Goal: Task Accomplishment & Management: Complete application form

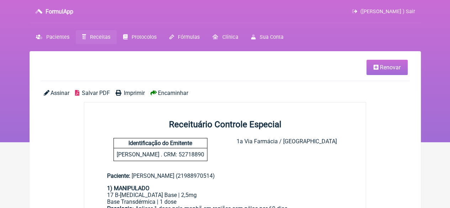
click at [98, 39] on span "Receitas" at bounding box center [100, 37] width 20 height 6
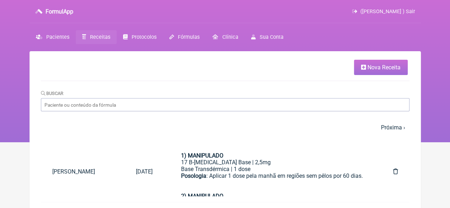
click at [371, 60] on link "Nova Receita" at bounding box center [381, 67] width 54 height 15
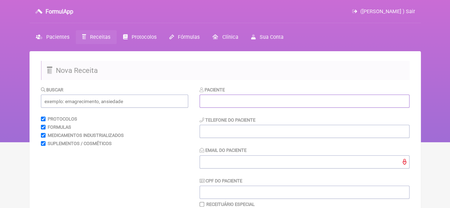
click at [212, 106] on input "text" at bounding box center [305, 101] width 210 height 13
click at [56, 36] on span "Pacientes" at bounding box center [57, 37] width 23 height 6
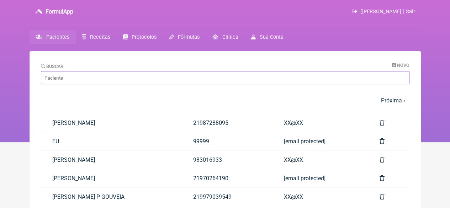
click at [70, 81] on input "Buscar" at bounding box center [225, 77] width 369 height 13
paste input "[PERSON_NAME]"
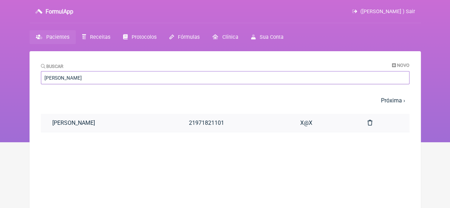
type input "[PERSON_NAME]"
click at [110, 124] on link "[PERSON_NAME]" at bounding box center [109, 123] width 137 height 18
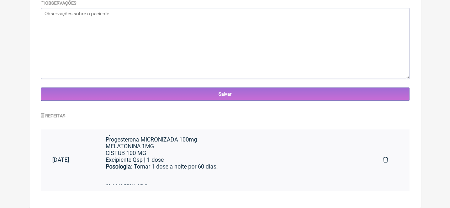
scroll to position [48, 0]
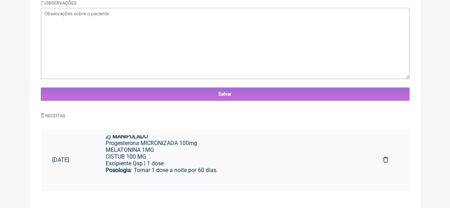
click at [181, 156] on div "Progesterona MICRONIZADA 100mg MELATONINA 1MG CISTUB 100 MG" at bounding box center [233, 150] width 255 height 20
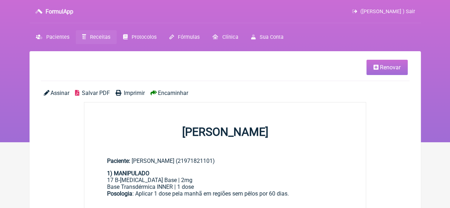
click at [137, 94] on span "Imprimir" at bounding box center [134, 93] width 21 height 7
click at [380, 68] on span "Renovar" at bounding box center [390, 67] width 21 height 7
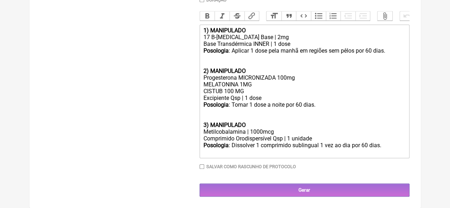
scroll to position [232, 0]
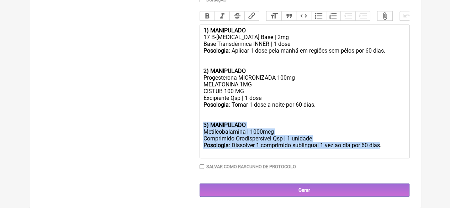
drag, startPoint x: 379, startPoint y: 143, endPoint x: 204, endPoint y: 123, distance: 176.9
click at [204, 123] on trix-editor "1) MANIPULADO 17 B-Estradiol Base | 2mg Base Transdérmica INNER | 1 dose Posolo…" at bounding box center [305, 92] width 210 height 134
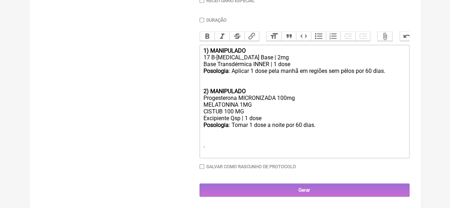
scroll to position [211, 0]
drag, startPoint x: 249, startPoint y: 111, endPoint x: 188, endPoint y: 110, distance: 61.6
click at [188, 110] on form "Buscar Protocolos Formulas Medicamentos Industrializados Suplementos / Cosmétic…" at bounding box center [225, 39] width 369 height 315
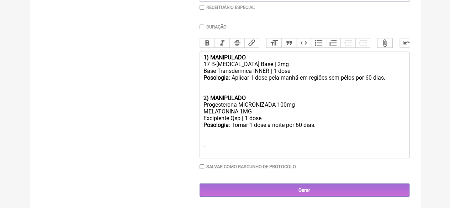
scroll to position [205, 0]
type trix-editor "<div><strong>1) MANIPULADO</strong></div><div>17 B-Estradiol Base | 2mg</div><d…"
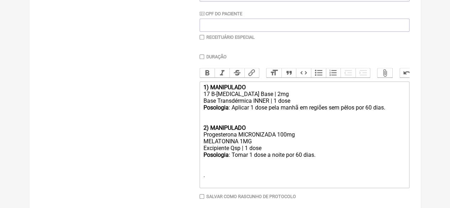
scroll to position [133, 0]
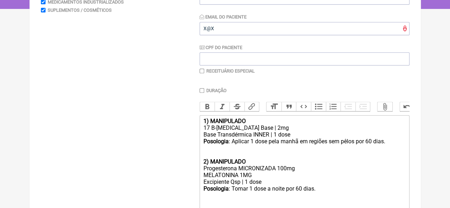
click at [202, 90] on input "Duração" at bounding box center [202, 90] width 5 height 5
checkbox input "true"
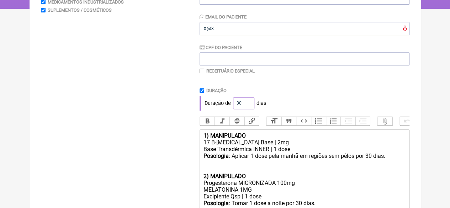
drag, startPoint x: 242, startPoint y: 103, endPoint x: 226, endPoint y: 104, distance: 16.1
click at [226, 104] on div "Duração de 30 dias" at bounding box center [305, 103] width 210 height 14
type input "60"
click at [306, 99] on div "Duração de 60 dias" at bounding box center [305, 103] width 210 height 14
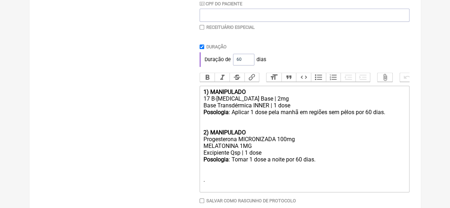
scroll to position [219, 0]
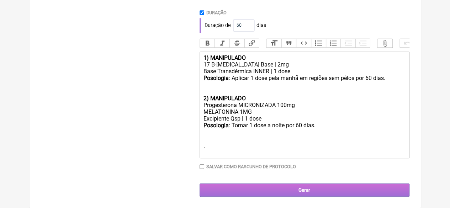
click at [289, 191] on input "Gerar" at bounding box center [305, 190] width 210 height 13
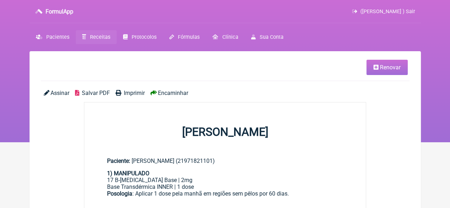
click at [138, 93] on span "Imprimir" at bounding box center [134, 93] width 21 height 7
click at [60, 37] on span "Pacientes" at bounding box center [57, 37] width 23 height 6
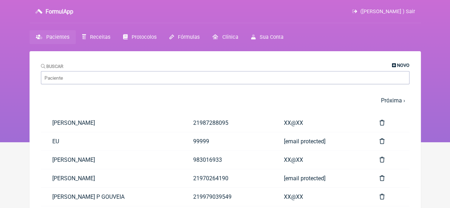
click at [399, 65] on span "Novo" at bounding box center [403, 65] width 12 height 5
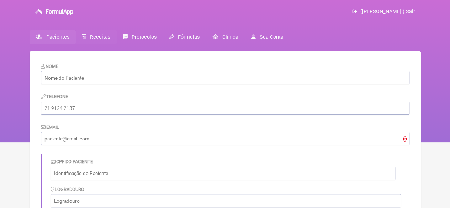
click at [98, 33] on link "Receitas" at bounding box center [96, 37] width 41 height 14
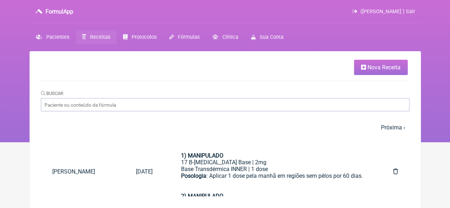
click at [386, 67] on span "Nova Receita" at bounding box center [384, 67] width 33 height 7
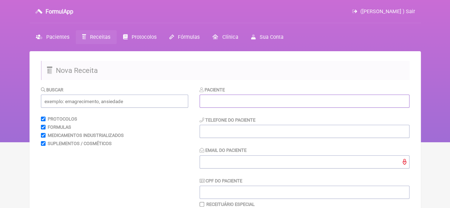
click at [249, 105] on input "text" at bounding box center [305, 101] width 210 height 13
paste input "[PERSON_NAME]"
type input "[PERSON_NAME]"
click at [222, 133] on input "tel" at bounding box center [305, 131] width 210 height 13
type input "21992909991"
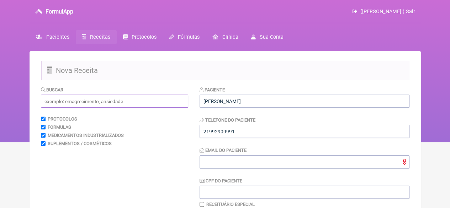
drag, startPoint x: 136, startPoint y: 104, endPoint x: 131, endPoint y: 101, distance: 5.6
click at [135, 104] on input "text" at bounding box center [114, 101] width 147 height 13
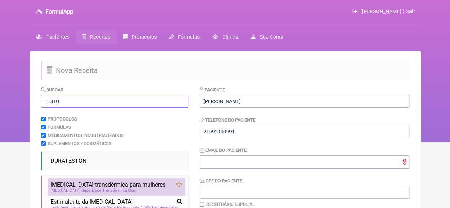
type input "TESTO"
click at [75, 185] on span "Testosterona transdérmica para mulheres" at bounding box center [108, 185] width 115 height 7
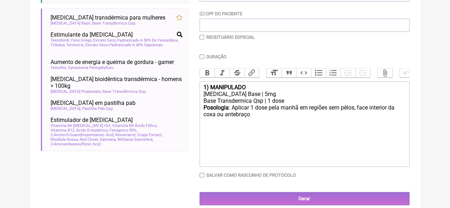
scroll to position [169, 0]
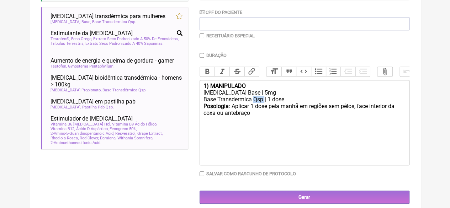
drag, startPoint x: 264, startPoint y: 106, endPoint x: 255, endPoint y: 106, distance: 9.6
click at [255, 103] on div "Base Transdermica Qsp | 1 dose" at bounding box center [304, 99] width 202 height 7
click at [255, 96] on div "Testosterona Base | 5mg" at bounding box center [304, 92] width 202 height 7
drag, startPoint x: 298, startPoint y: 113, endPoint x: 283, endPoint y: 114, distance: 14.3
click at [283, 114] on div "Posologia : Aplicar 1 dose pela manhã em regiões sem pêlos, face interior da co…" at bounding box center [304, 113] width 202 height 21
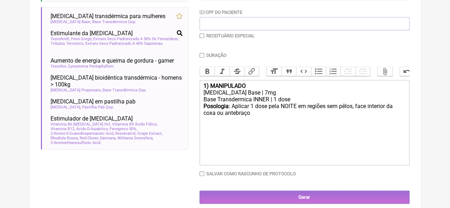
type trix-editor "<div><strong>1) MANIPULADO</strong></div><div>Testosterona Base | 7mg</div><div…"
click at [204, 35] on input "checkbox" at bounding box center [202, 35] width 5 height 5
checkbox input "true"
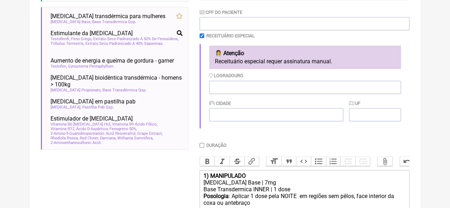
click at [200, 146] on input "Duração" at bounding box center [202, 145] width 5 height 5
checkbox input "true"
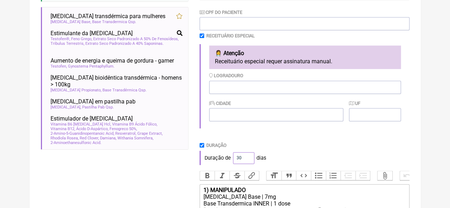
drag, startPoint x: 241, startPoint y: 158, endPoint x: 229, endPoint y: 160, distance: 11.9
click at [229, 160] on div "Duração de 30 dias" at bounding box center [305, 158] width 210 height 14
type input "60"
drag, startPoint x: 286, startPoint y: 156, endPoint x: 281, endPoint y: 156, distance: 5.4
click at [286, 156] on div "Duração de 60 dias" at bounding box center [305, 158] width 210 height 14
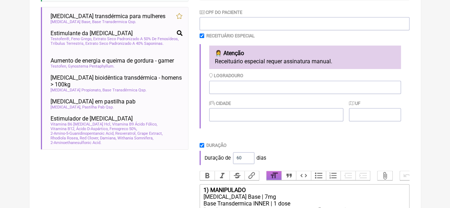
scroll to position [287, 0]
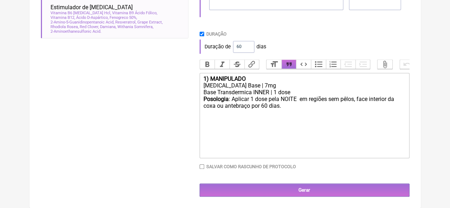
drag, startPoint x: 294, startPoint y: 188, endPoint x: 281, endPoint y: 189, distance: 13.6
click at [295, 188] on input "Gerar" at bounding box center [305, 190] width 210 height 13
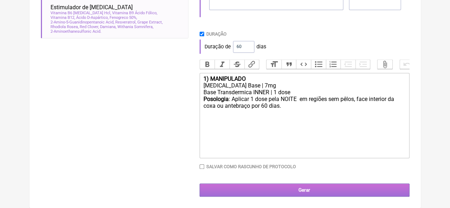
type input "X@X"
click at [283, 185] on input "Gerar" at bounding box center [305, 190] width 210 height 13
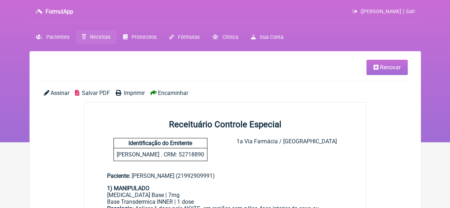
click at [132, 94] on span "Imprimir" at bounding box center [134, 93] width 21 height 7
click at [94, 40] on span "Receitas" at bounding box center [100, 37] width 20 height 6
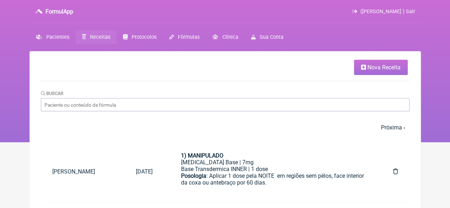
click at [375, 68] on span "Nova Receita" at bounding box center [384, 67] width 33 height 7
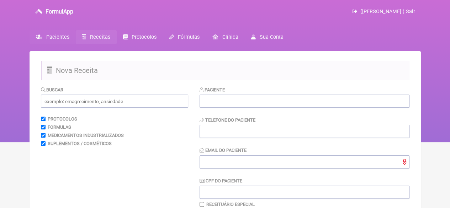
click at [62, 37] on span "Pacientes" at bounding box center [57, 37] width 23 height 6
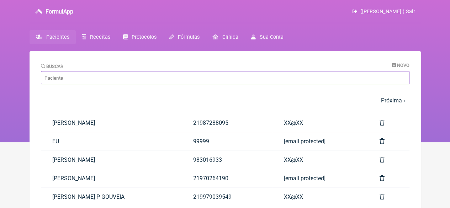
click at [86, 77] on input "Buscar" at bounding box center [225, 77] width 369 height 13
paste input "KATIA LIMA PONTES DOS ANJOS"
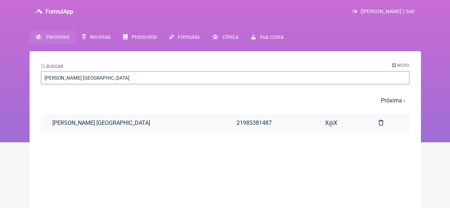
type input "KATIA LIMA PONTES DOS ANJOS"
click at [96, 120] on link "KATIA LIMA PONTES DOS ANJOS" at bounding box center [133, 123] width 184 height 18
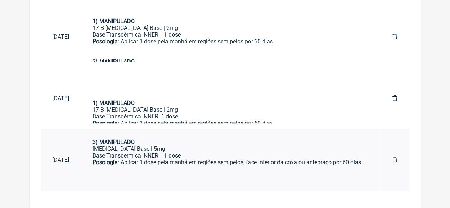
scroll to position [98, 0]
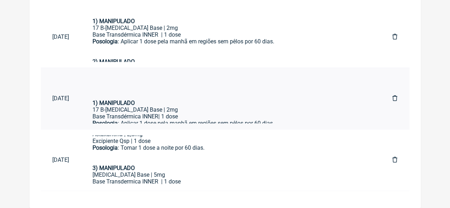
click at [179, 115] on div "Base Transdérmica INNER| 1 dose" at bounding box center [231, 116] width 277 height 7
click at [170, 163] on div "Posologia : Tomar 1 dose a noite por 60 dias." at bounding box center [231, 154] width 277 height 20
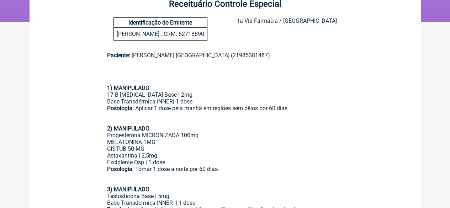
scroll to position [107, 0]
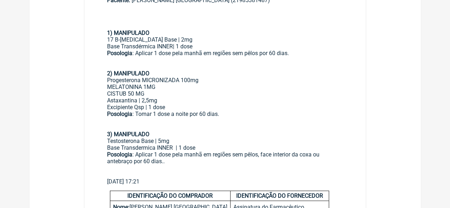
scroll to position [214, 0]
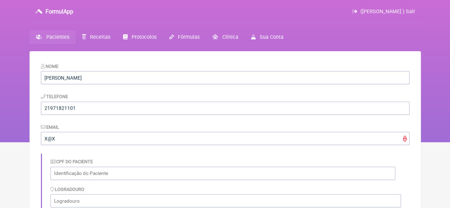
click at [63, 37] on span "Pacientes" at bounding box center [57, 37] width 23 height 6
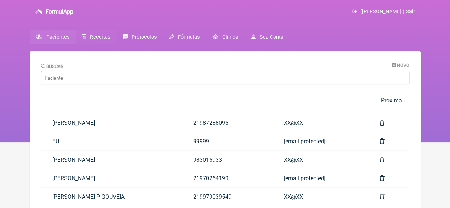
click at [94, 36] on span "Receitas" at bounding box center [100, 37] width 20 height 6
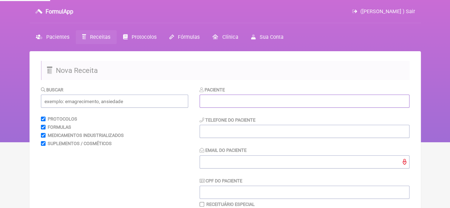
click at [262, 99] on input "text" at bounding box center [305, 101] width 210 height 13
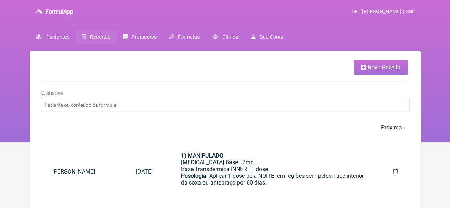
click at [360, 68] on link "Nova Receita" at bounding box center [381, 67] width 54 height 15
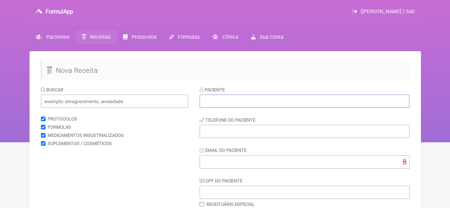
click at [239, 105] on input "text" at bounding box center [305, 101] width 210 height 13
paste input "ROSANA DE SOUZA OLIVEIRA"
type input "ROSANA DE SOUZA OLIVEIRA"
click at [233, 131] on input "tel" at bounding box center [305, 131] width 210 height 13
type input "21"
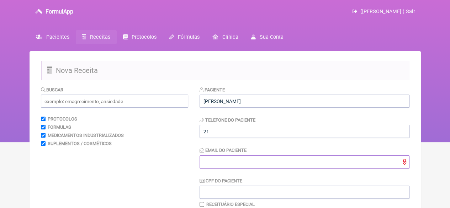
click at [226, 162] on input "Email do Paciente" at bounding box center [305, 162] width 210 height 13
type input "X@X"
click at [129, 99] on input "text" at bounding box center [114, 101] width 147 height 13
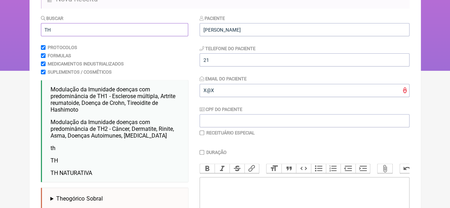
scroll to position [107, 0]
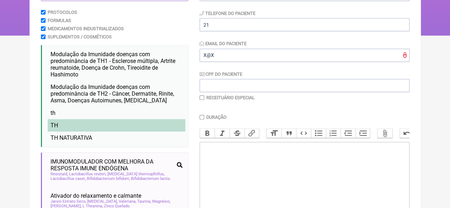
type input "TH"
click at [91, 130] on li "TH" at bounding box center [117, 125] width 138 height 12
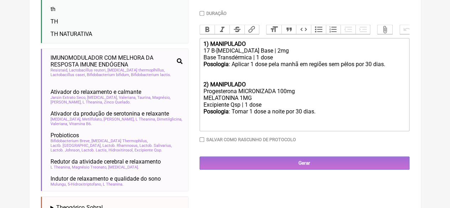
scroll to position [214, 0]
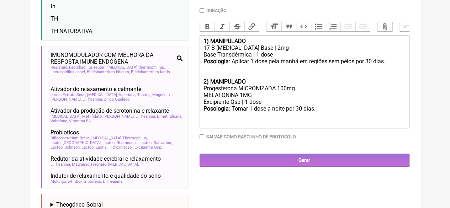
click at [204, 10] on input "Duração" at bounding box center [202, 10] width 5 height 5
checkbox input "true"
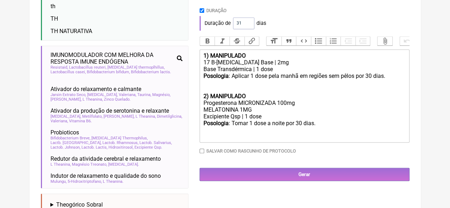
click at [245, 22] on input "31" at bounding box center [243, 23] width 21 height 12
drag, startPoint x: 242, startPoint y: 22, endPoint x: 228, endPoint y: 26, distance: 14.3
click at [229, 26] on div "Duração de 31 dias" at bounding box center [305, 23] width 210 height 14
type input "60"
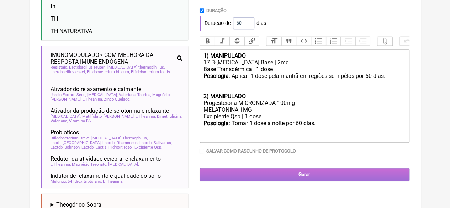
click at [319, 181] on input "Gerar" at bounding box center [305, 174] width 210 height 13
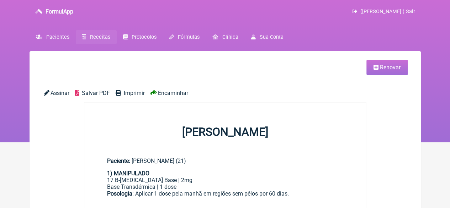
click at [135, 91] on span "Imprimir" at bounding box center [134, 93] width 21 height 7
click at [93, 37] on span "Receitas" at bounding box center [100, 37] width 20 height 6
